Goal: Browse casually: Explore the website without a specific task or goal

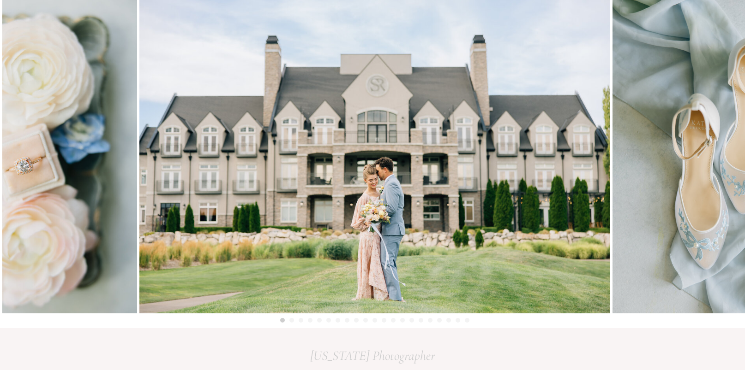
scroll to position [138, 0]
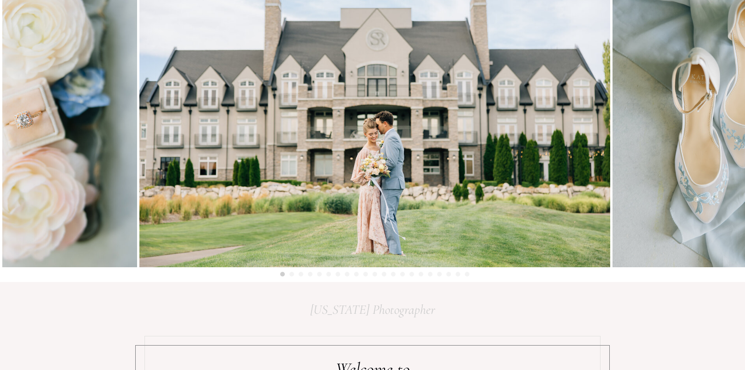
click at [291, 274] on li "Page dot 2" at bounding box center [291, 274] width 5 height 5
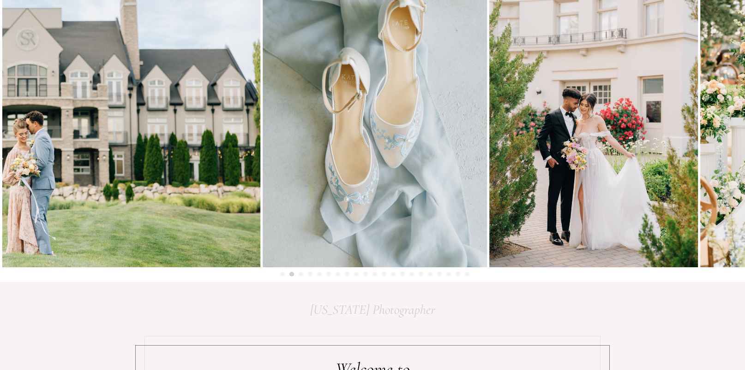
click at [301, 276] on li "Page dot 3" at bounding box center [301, 274] width 5 height 5
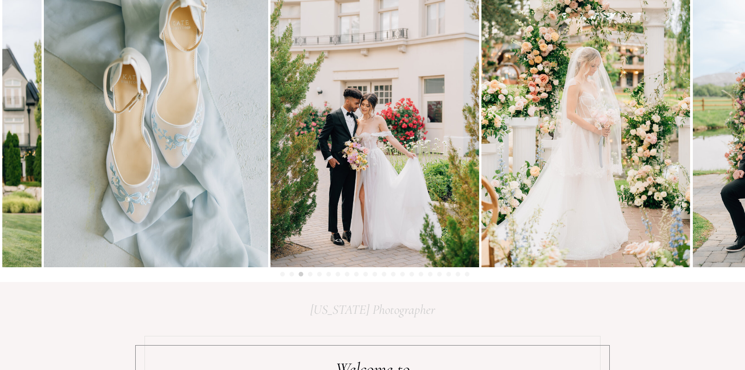
click at [350, 237] on img at bounding box center [374, 111] width 209 height 314
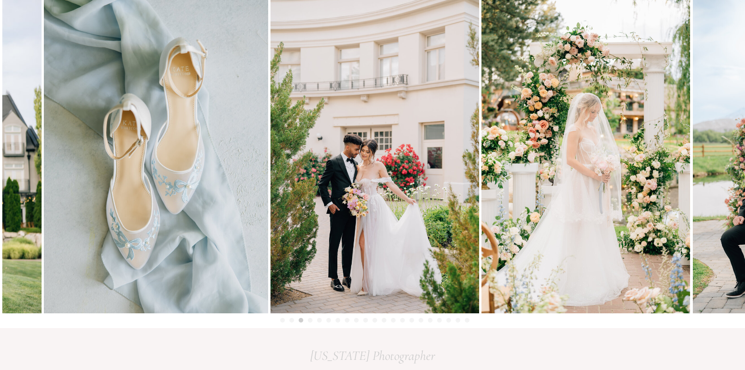
click at [309, 322] on li "Page dot 4" at bounding box center [310, 320] width 5 height 5
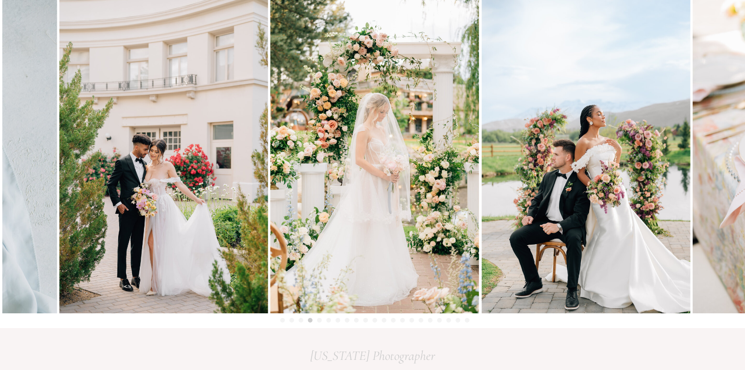
click at [309, 322] on li "Page dot 4" at bounding box center [310, 320] width 5 height 5
click at [319, 323] on li "Page dot 5" at bounding box center [319, 320] width 5 height 5
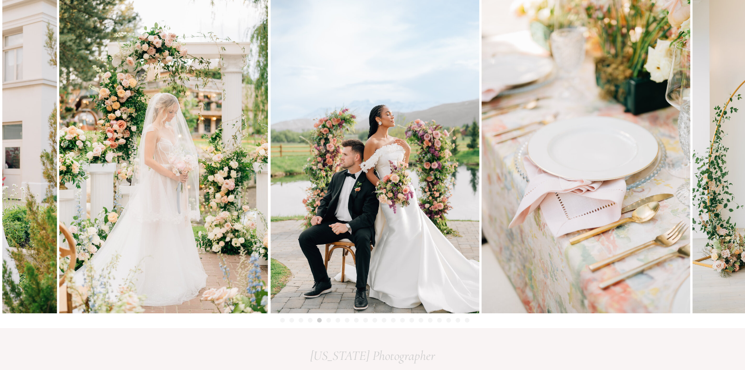
click at [329, 321] on li "Page dot 6" at bounding box center [328, 320] width 5 height 5
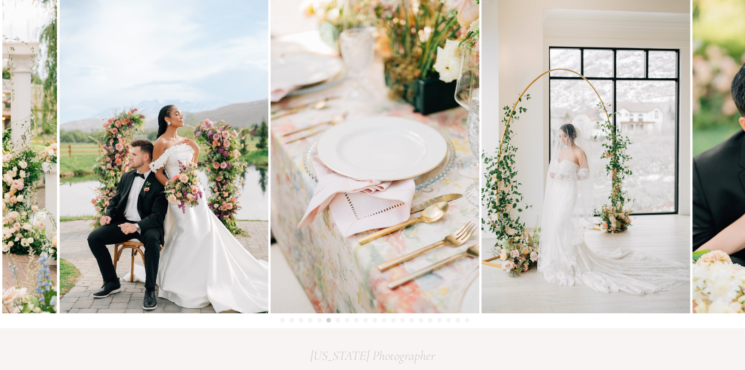
click at [338, 322] on li "Page dot 7" at bounding box center [337, 320] width 5 height 5
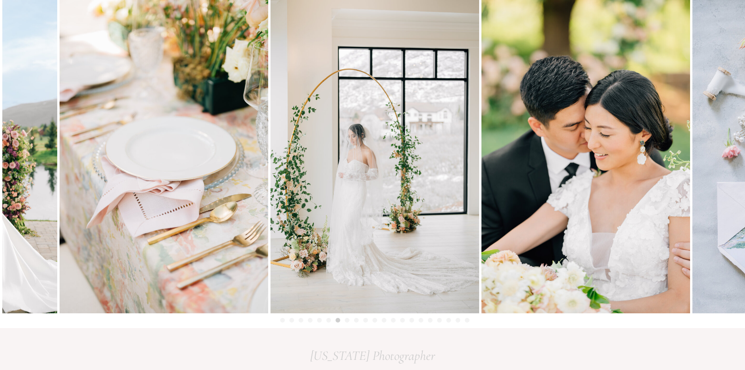
click at [347, 321] on li "Page dot 8" at bounding box center [347, 320] width 5 height 5
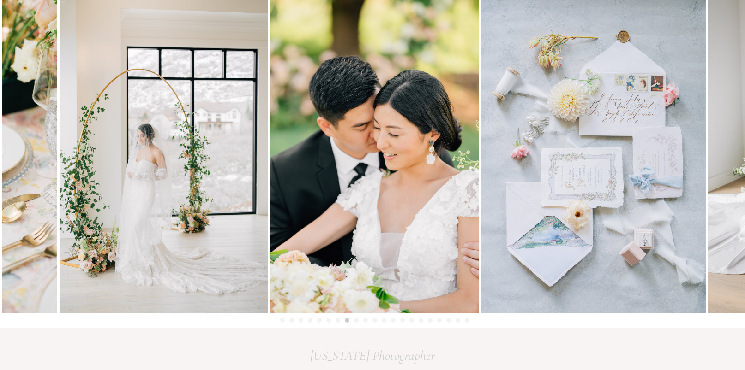
click at [354, 320] on li "Page dot 9" at bounding box center [356, 320] width 5 height 5
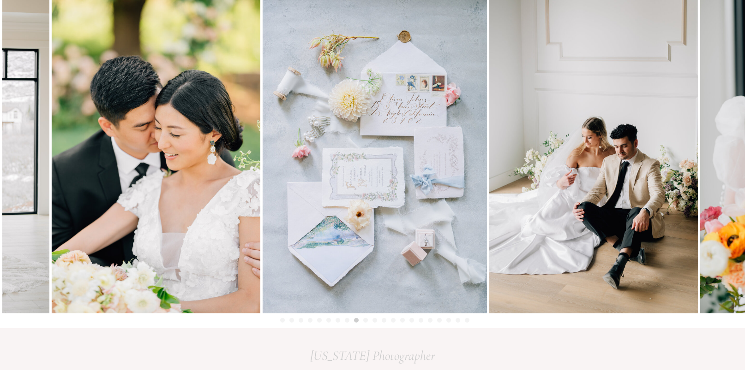
click at [366, 320] on li "Page dot 10" at bounding box center [365, 320] width 5 height 5
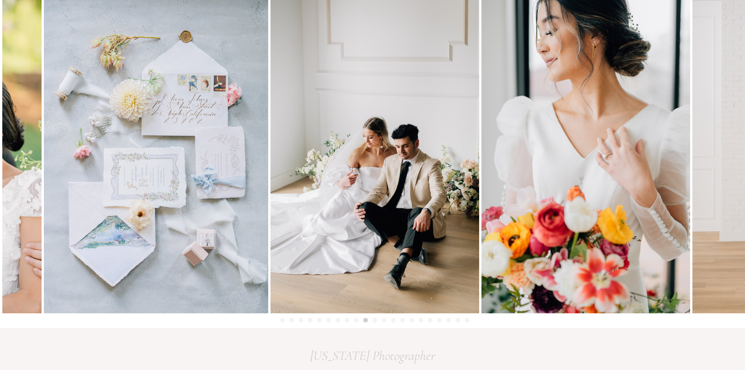
click at [376, 320] on li "Page dot 11" at bounding box center [374, 320] width 5 height 5
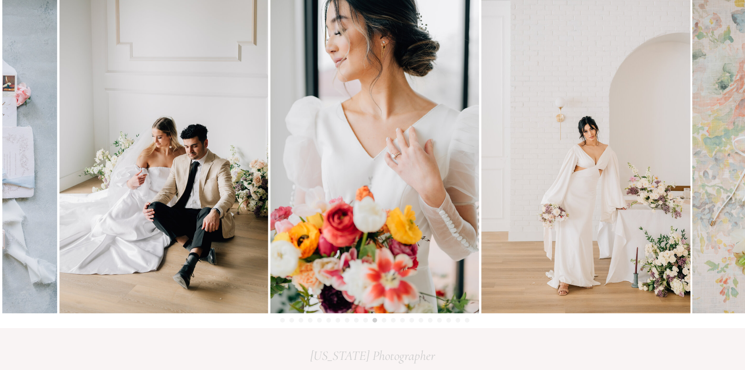
click at [383, 321] on li "Page dot 12" at bounding box center [384, 320] width 5 height 5
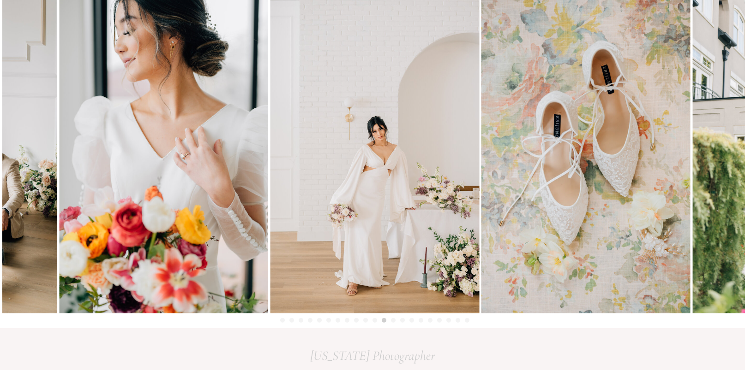
click at [394, 321] on li "Page dot 13" at bounding box center [393, 320] width 5 height 5
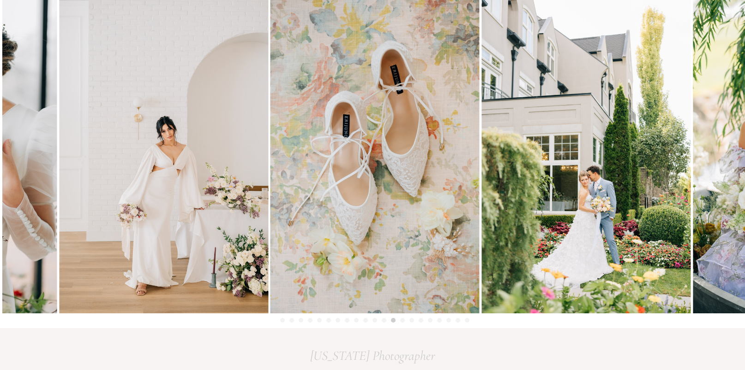
click at [403, 321] on li "Page dot 14" at bounding box center [402, 320] width 5 height 5
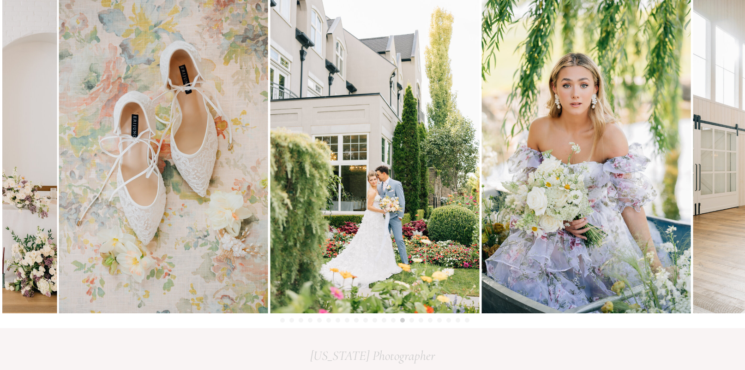
click at [413, 321] on li "Page dot 15" at bounding box center [411, 320] width 5 height 5
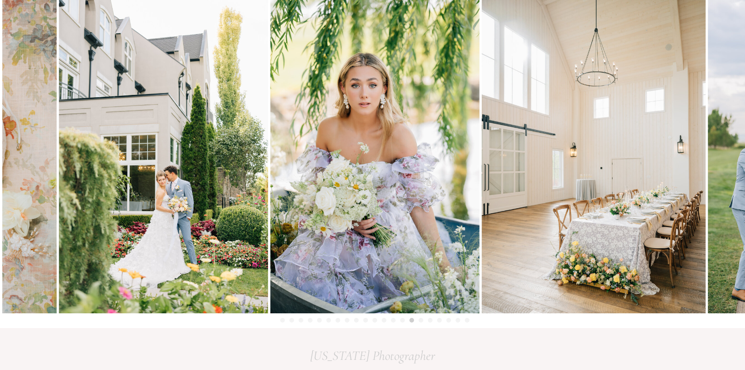
click at [421, 322] on li "Page dot 16" at bounding box center [420, 320] width 5 height 5
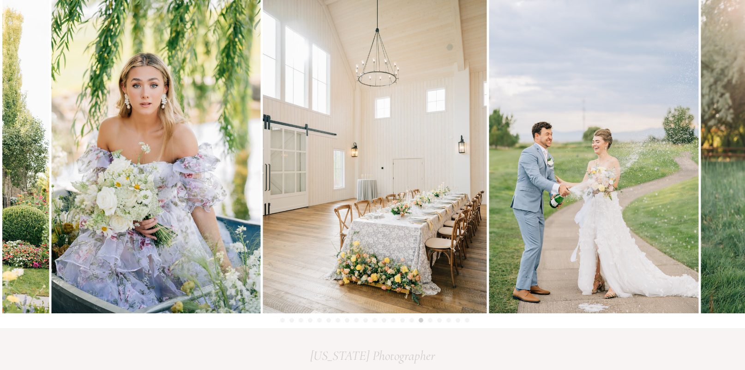
click at [431, 323] on li "Page dot 17" at bounding box center [430, 320] width 5 height 5
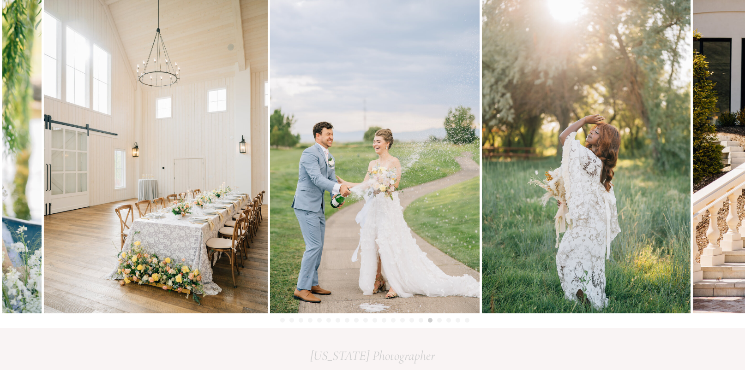
click at [441, 321] on li "Page dot 18" at bounding box center [439, 320] width 5 height 5
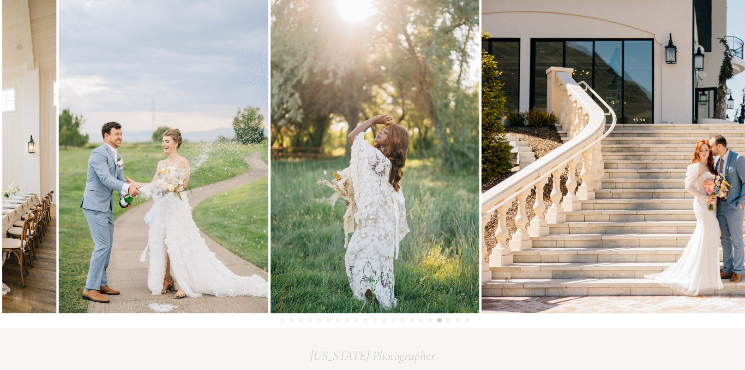
click at [448, 321] on li "Page dot 19" at bounding box center [448, 320] width 5 height 5
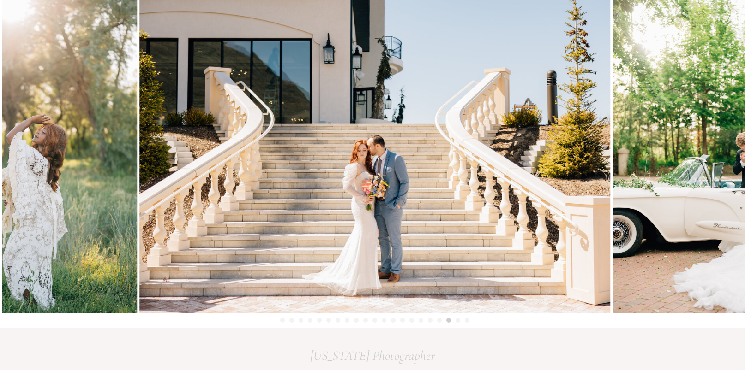
click at [457, 320] on li "Page dot 20" at bounding box center [457, 320] width 5 height 5
